Goal: Check status: Check status

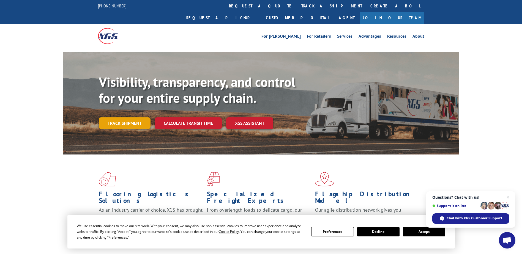
click at [118, 118] on link "Track shipment" at bounding box center [125, 124] width 52 height 12
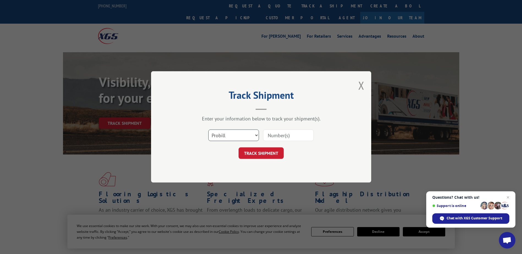
click at [256, 136] on select "Select category... Probill BOL PO" at bounding box center [233, 136] width 51 height 12
select select "bol"
click at [208, 130] on select "Select category... Probill BOL PO" at bounding box center [233, 136] width 51 height 12
click at [289, 135] on input at bounding box center [288, 136] width 51 height 12
type input "54401923"
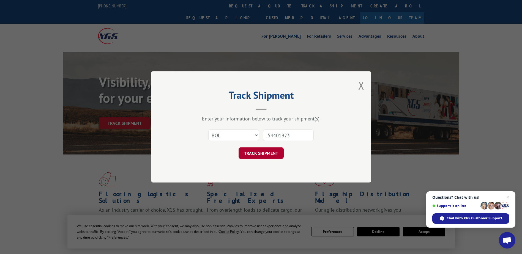
click at [259, 155] on button "TRACK SHIPMENT" at bounding box center [261, 154] width 45 height 12
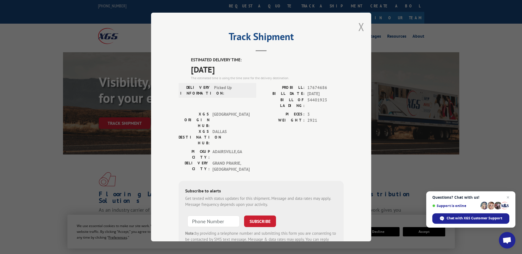
click at [359, 28] on button "Close modal" at bounding box center [362, 27] width 6 height 15
